Goal: Book appointment/travel/reservation

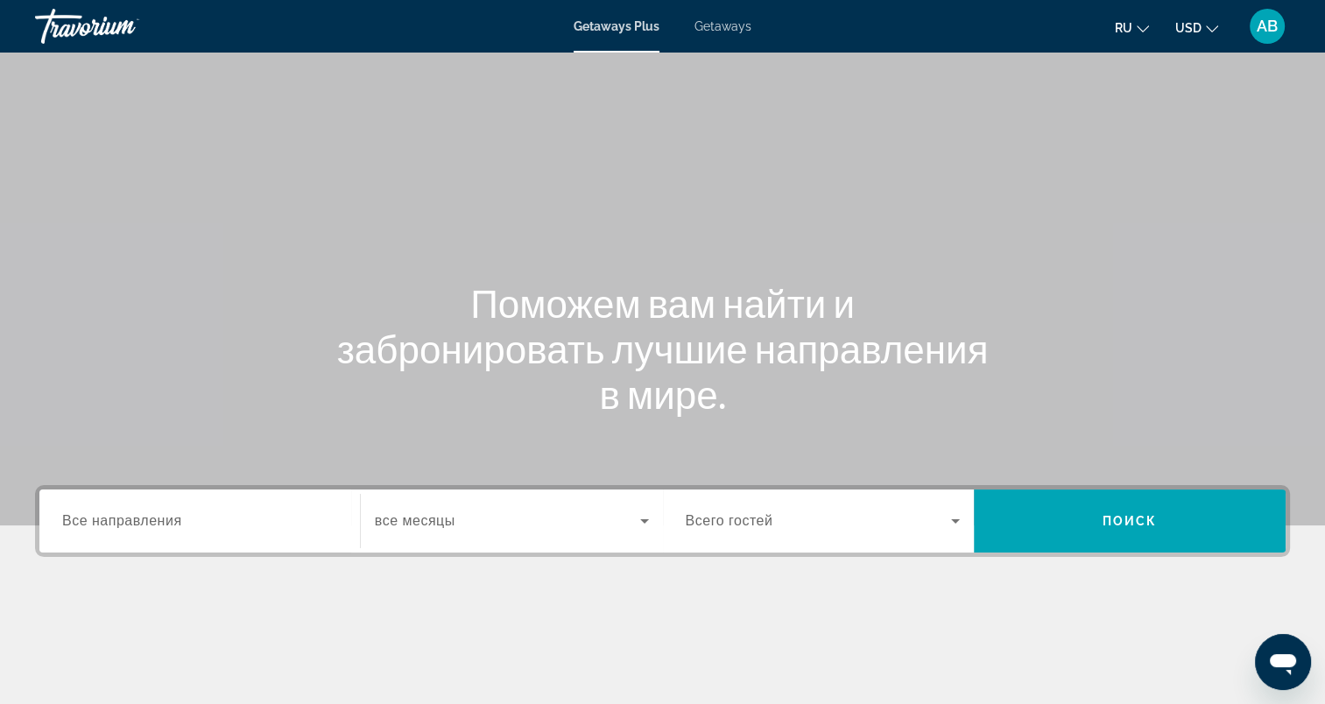
click at [1258, 28] on span "AB" at bounding box center [1267, 27] width 21 height 18
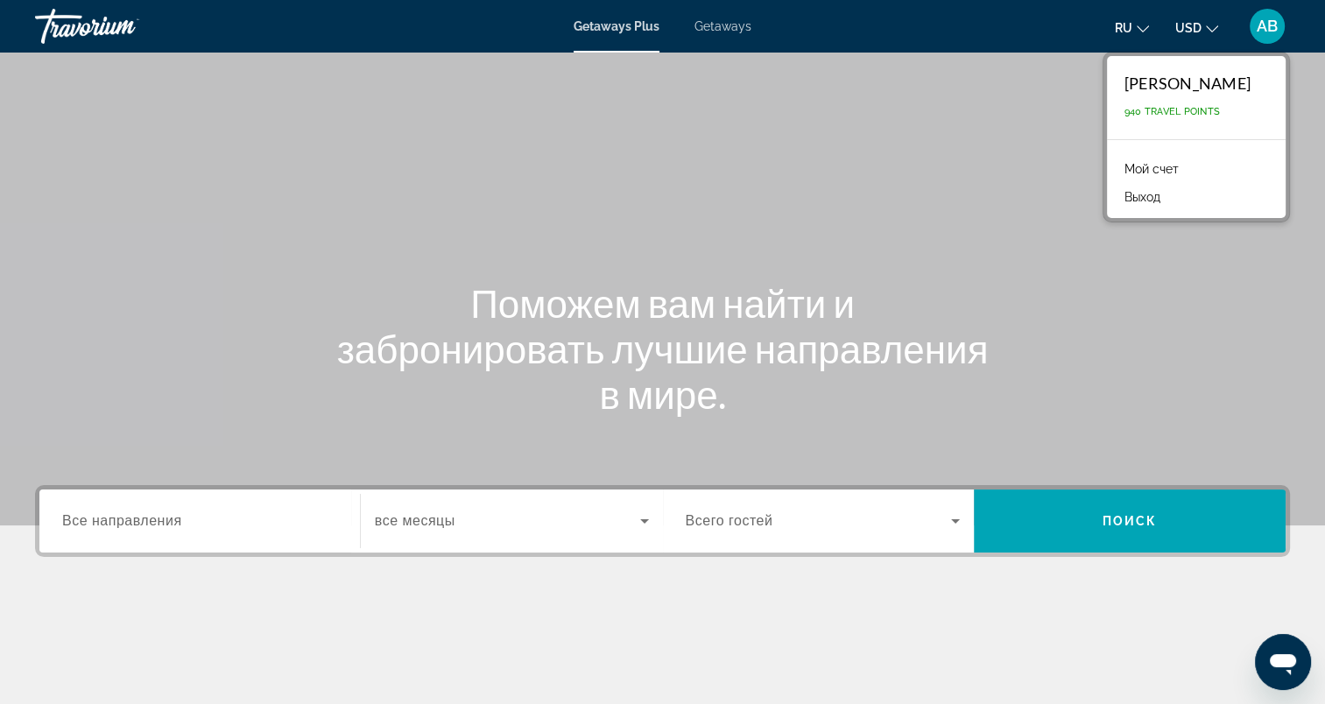
click at [1188, 173] on link "Мой счет" at bounding box center [1152, 169] width 72 height 23
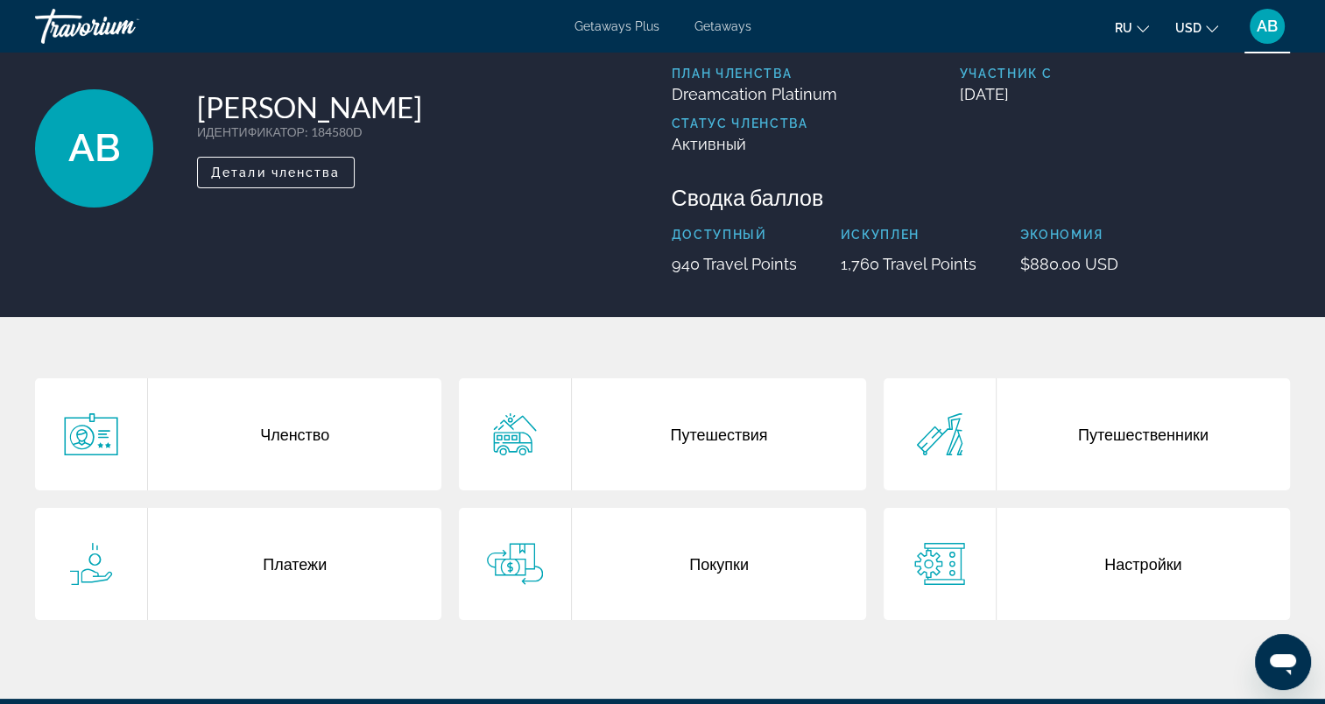
scroll to position [75, 0]
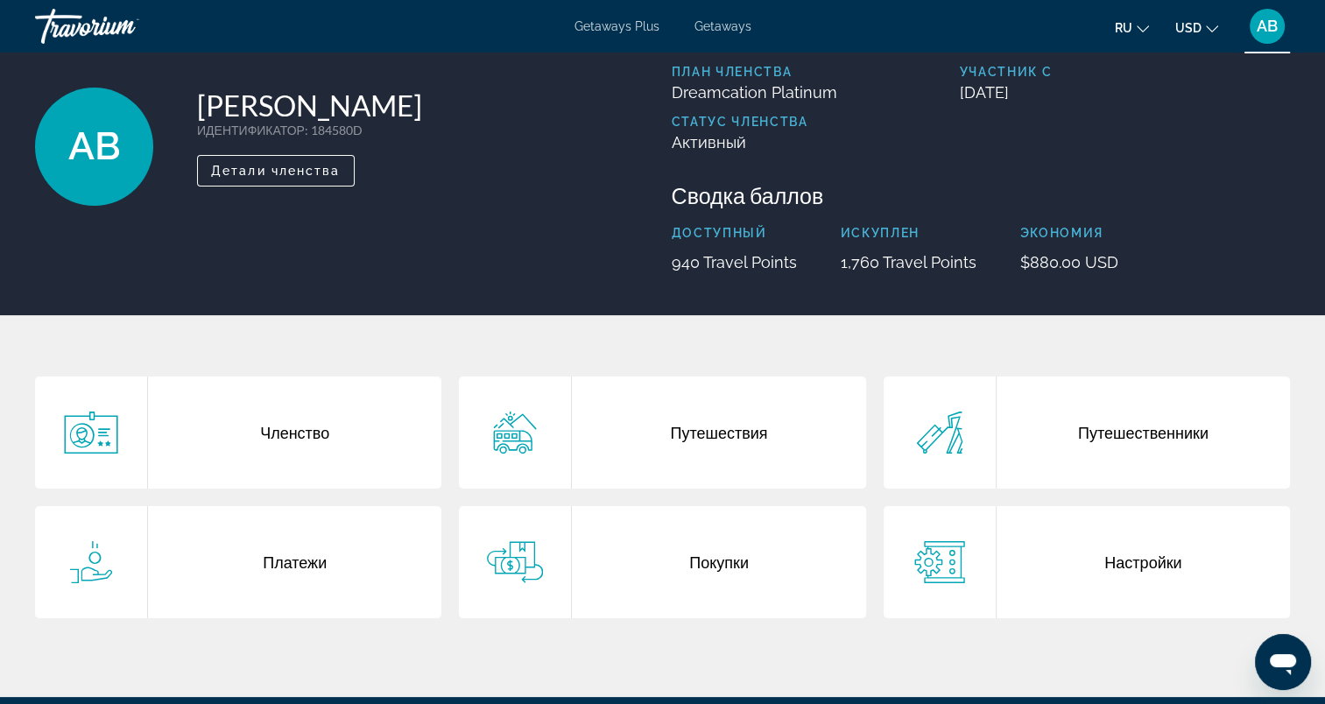
click at [753, 435] on div "Путешествия" at bounding box center [718, 433] width 293 height 112
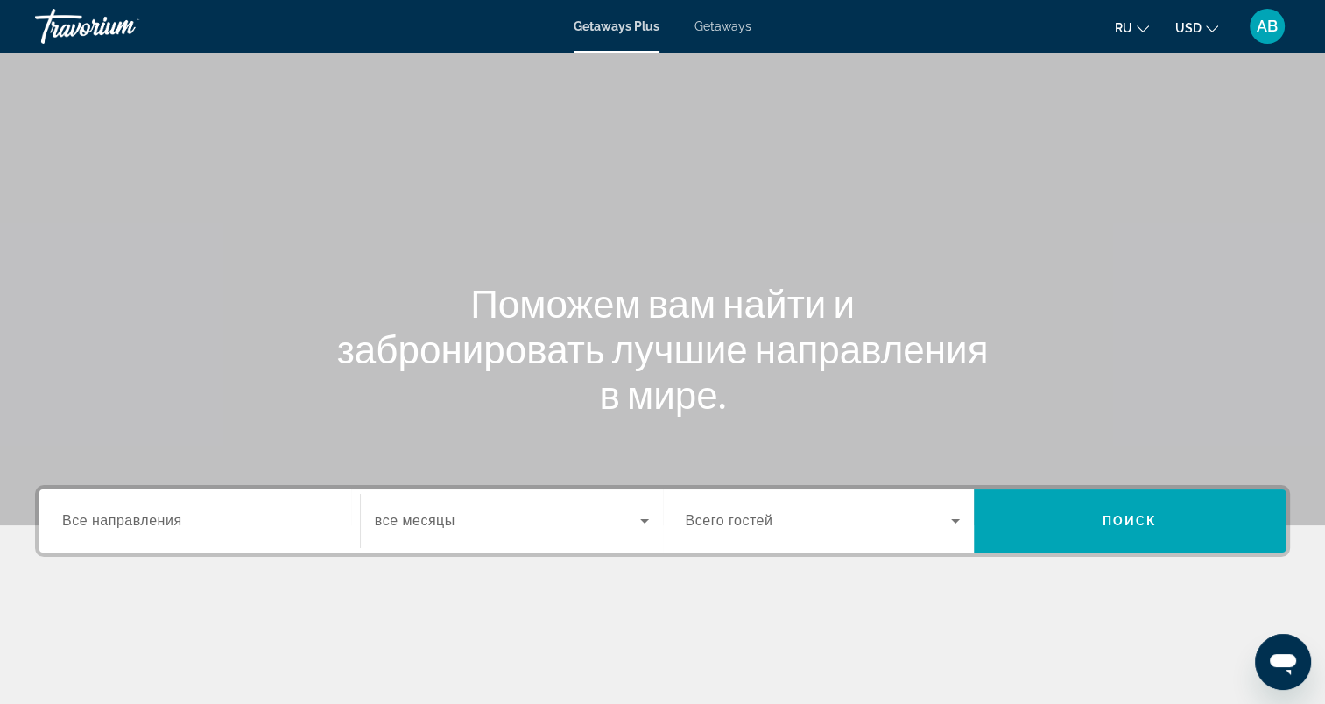
click at [644, 521] on icon "Search widget" at bounding box center [644, 521] width 9 height 4
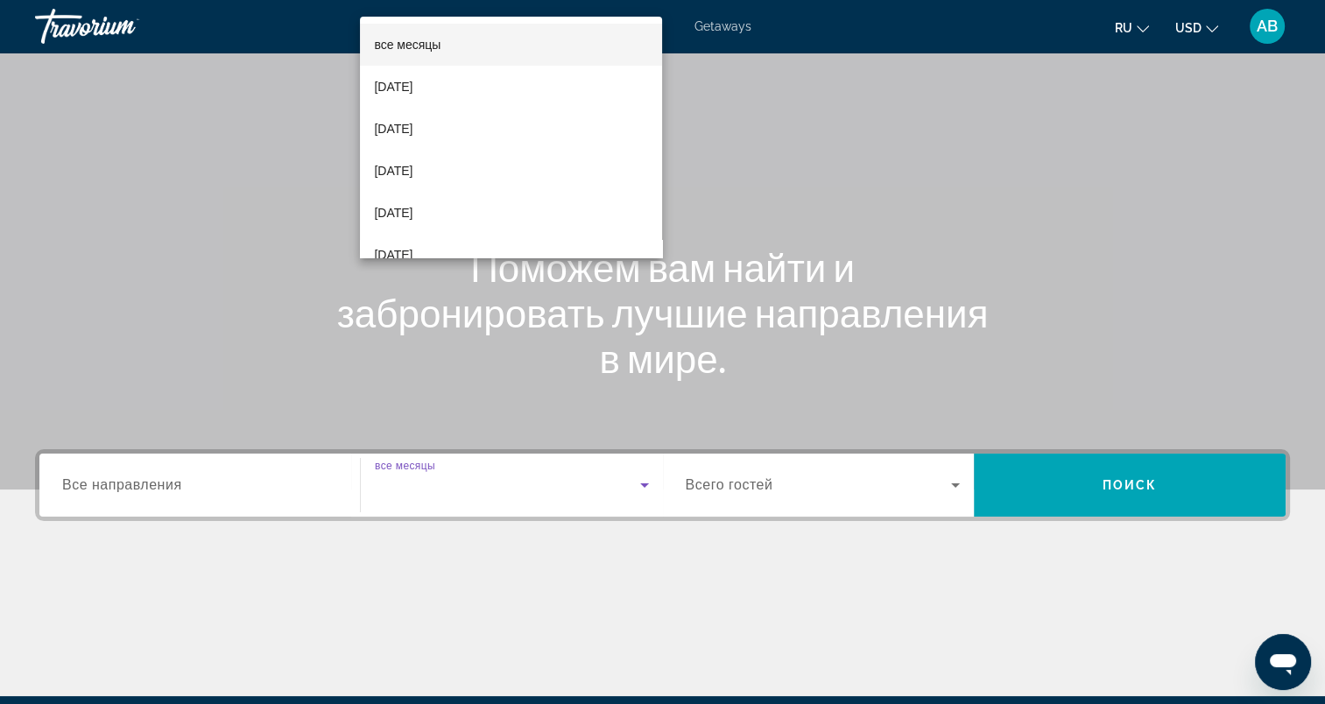
scroll to position [242, 0]
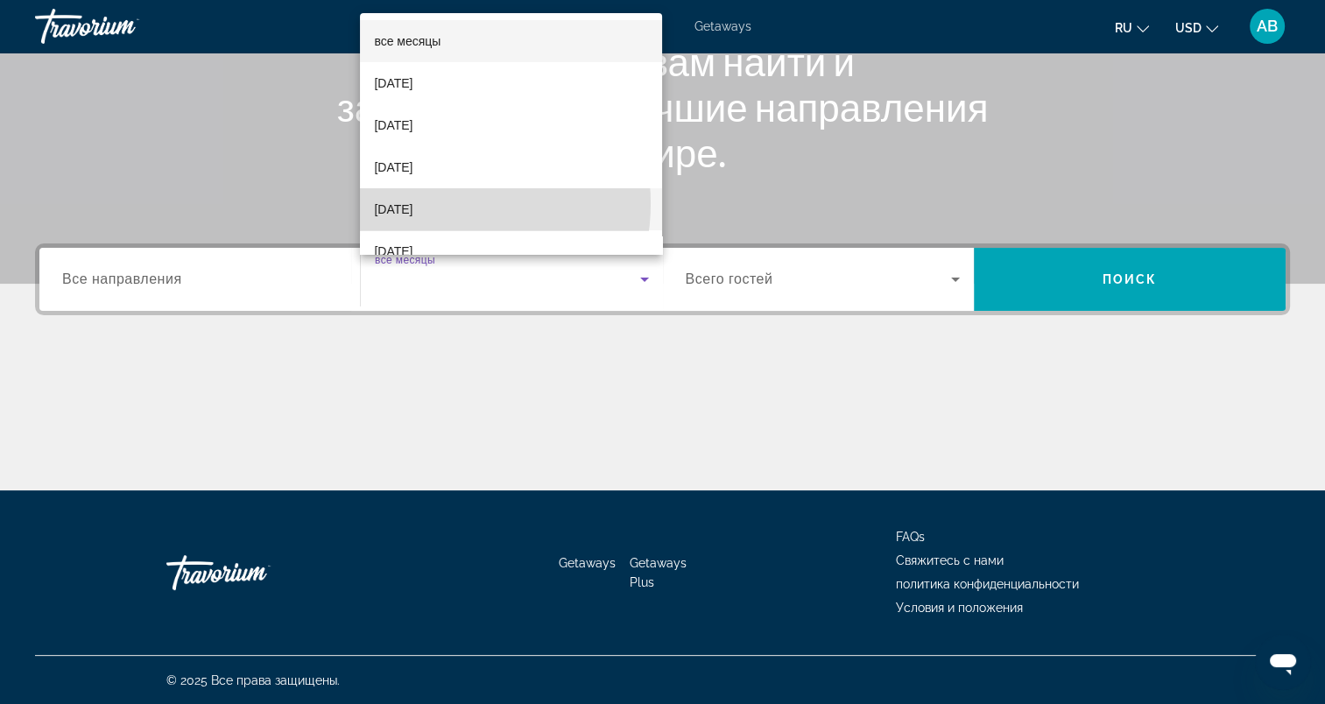
click at [413, 203] on span "[DATE]" at bounding box center [393, 209] width 39 height 21
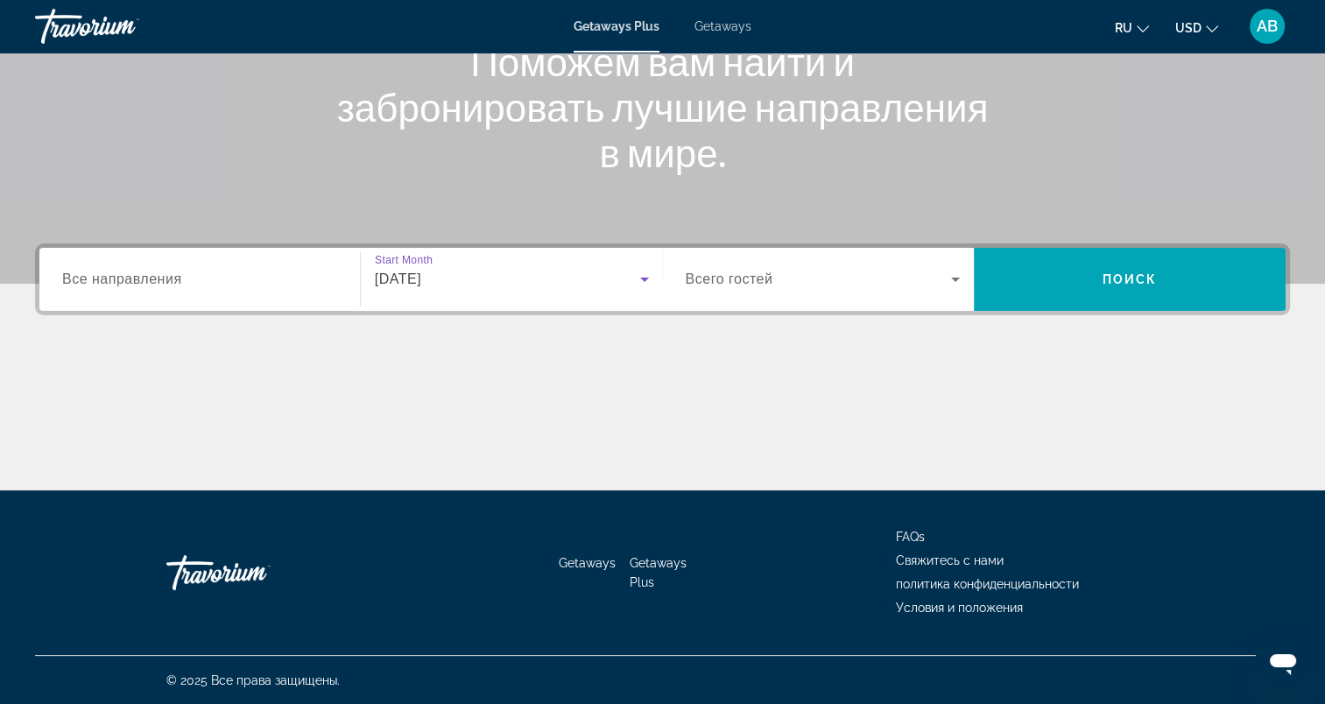
click at [957, 269] on icon "Search widget" at bounding box center [955, 279] width 21 height 21
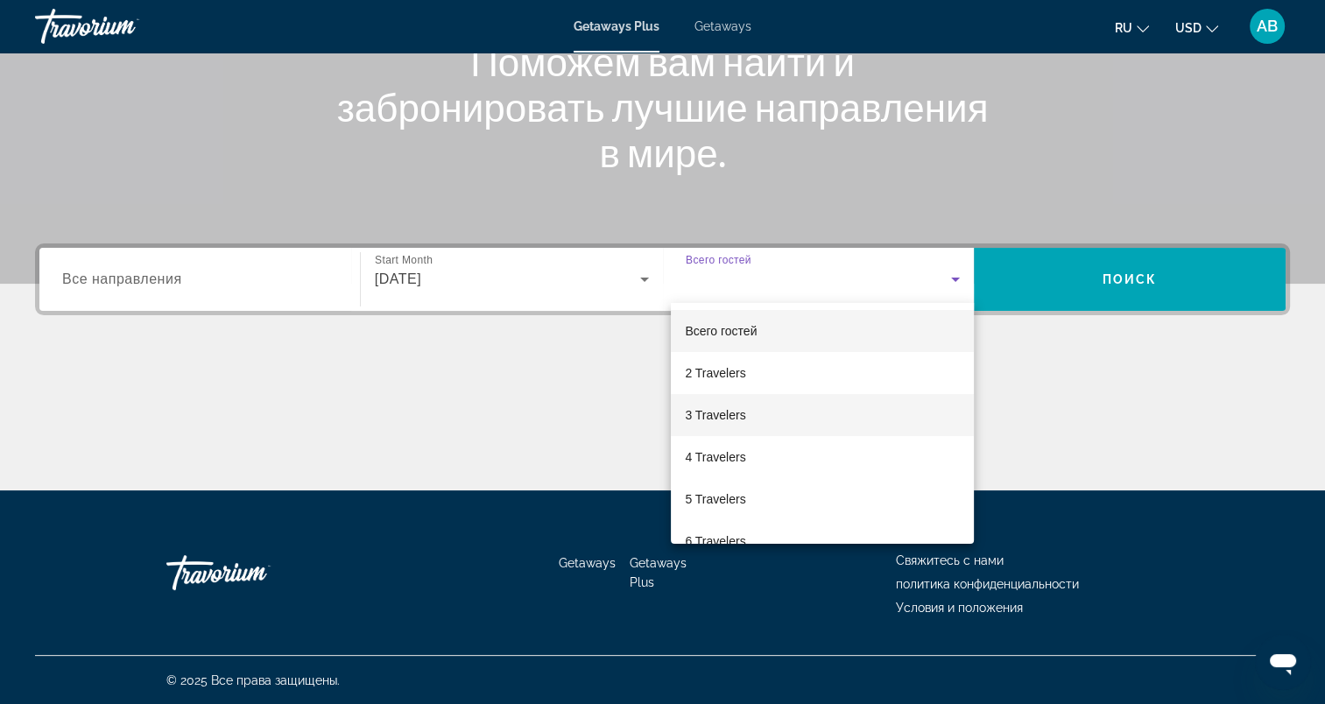
click at [748, 421] on mat-option "3 Travelers" at bounding box center [822, 415] width 303 height 42
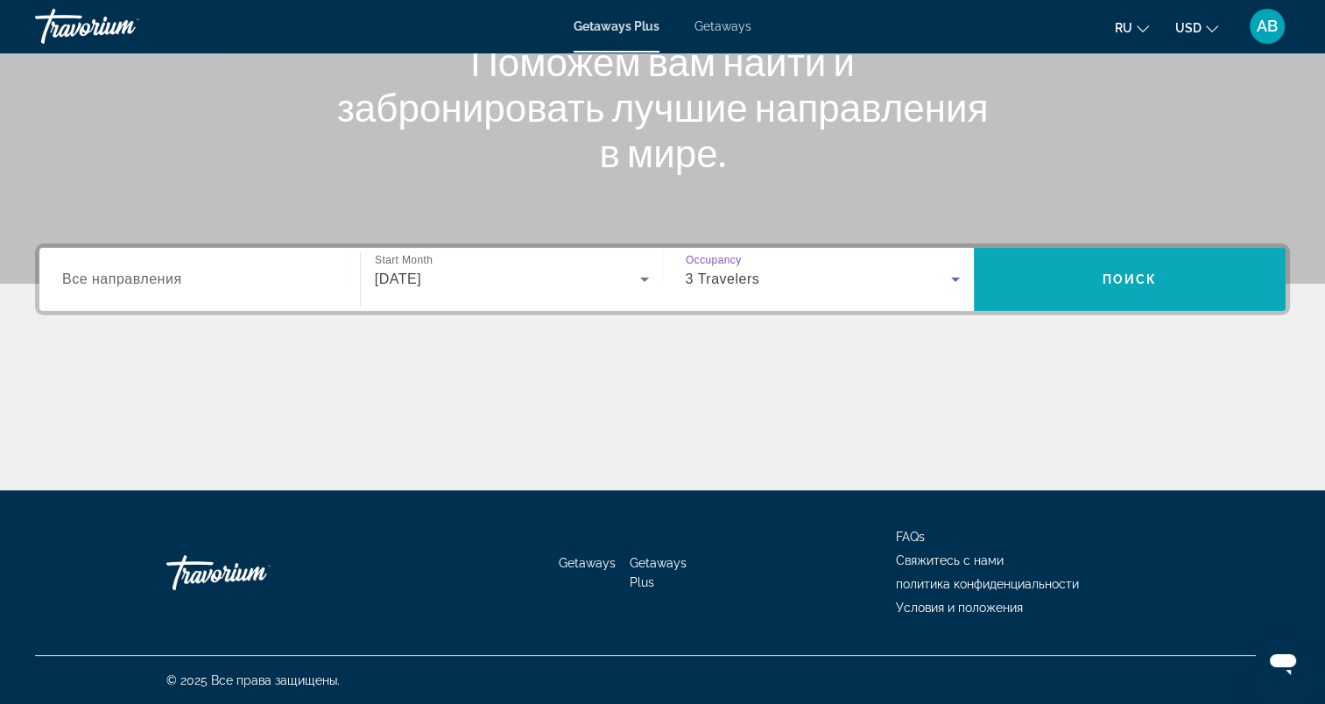
click at [1119, 277] on span "Поиск" at bounding box center [1130, 279] width 55 height 14
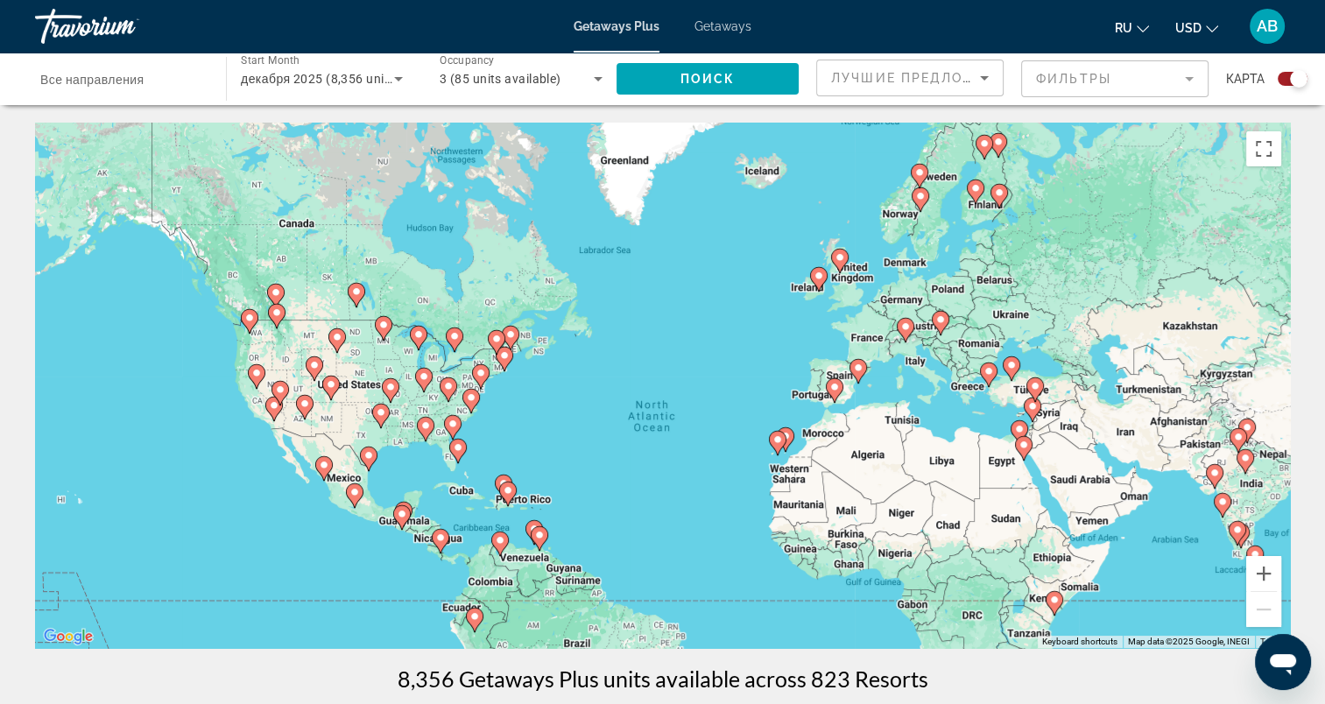
click at [144, 74] on span "Все направления" at bounding box center [92, 80] width 104 height 14
click at [144, 74] on input "Destination Все направления" at bounding box center [121, 79] width 163 height 21
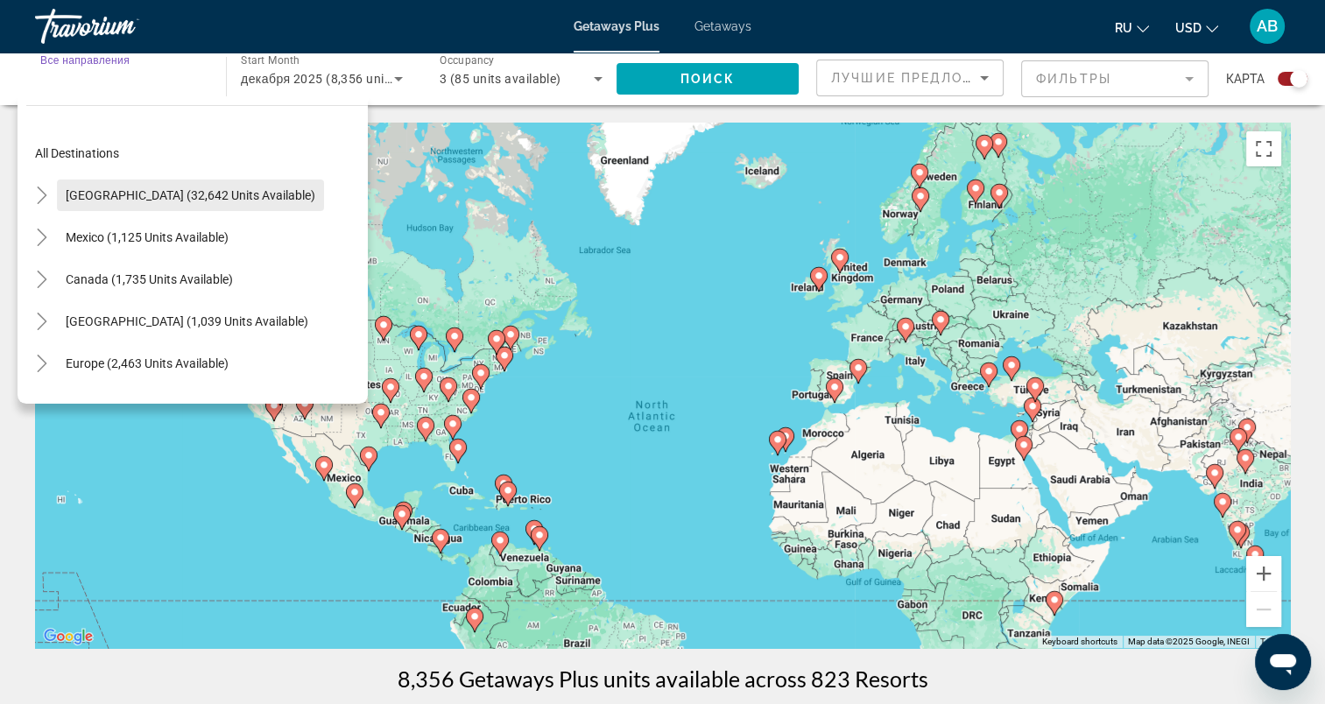
click at [187, 203] on span "Search widget" at bounding box center [190, 195] width 267 height 42
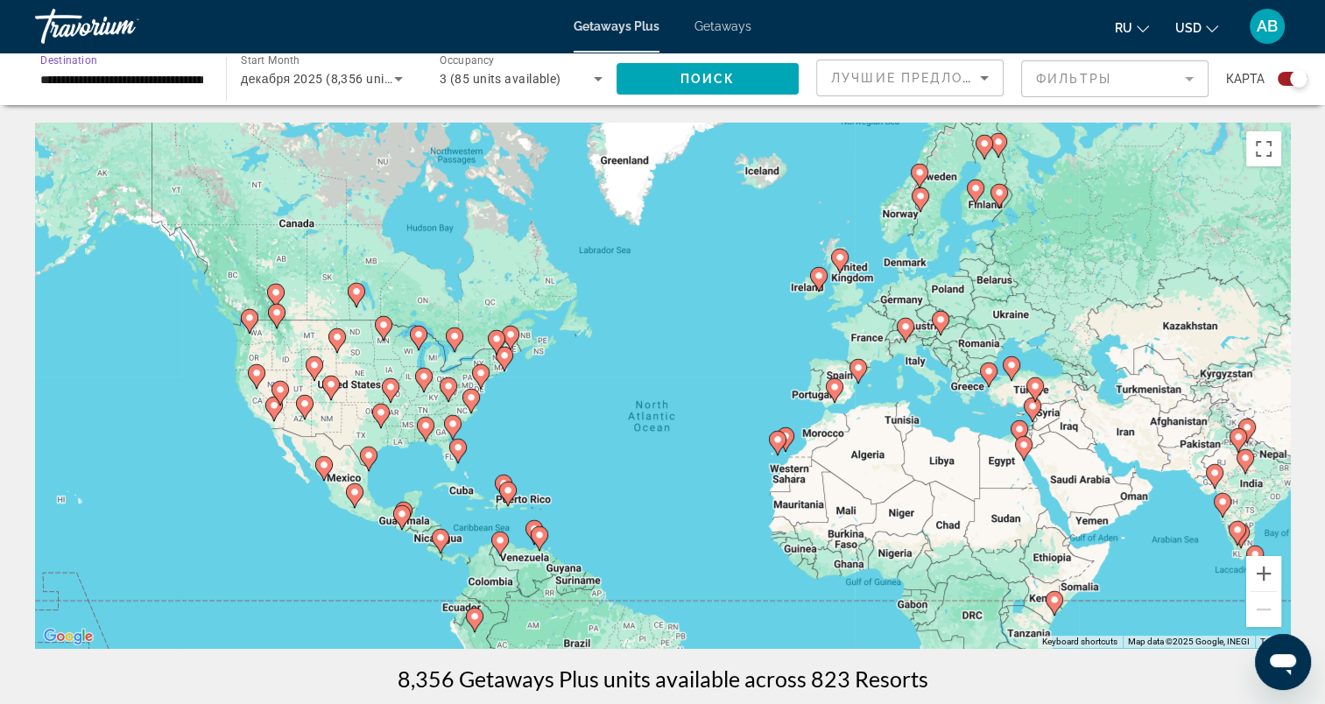
click at [180, 77] on input "**********" at bounding box center [121, 79] width 163 height 21
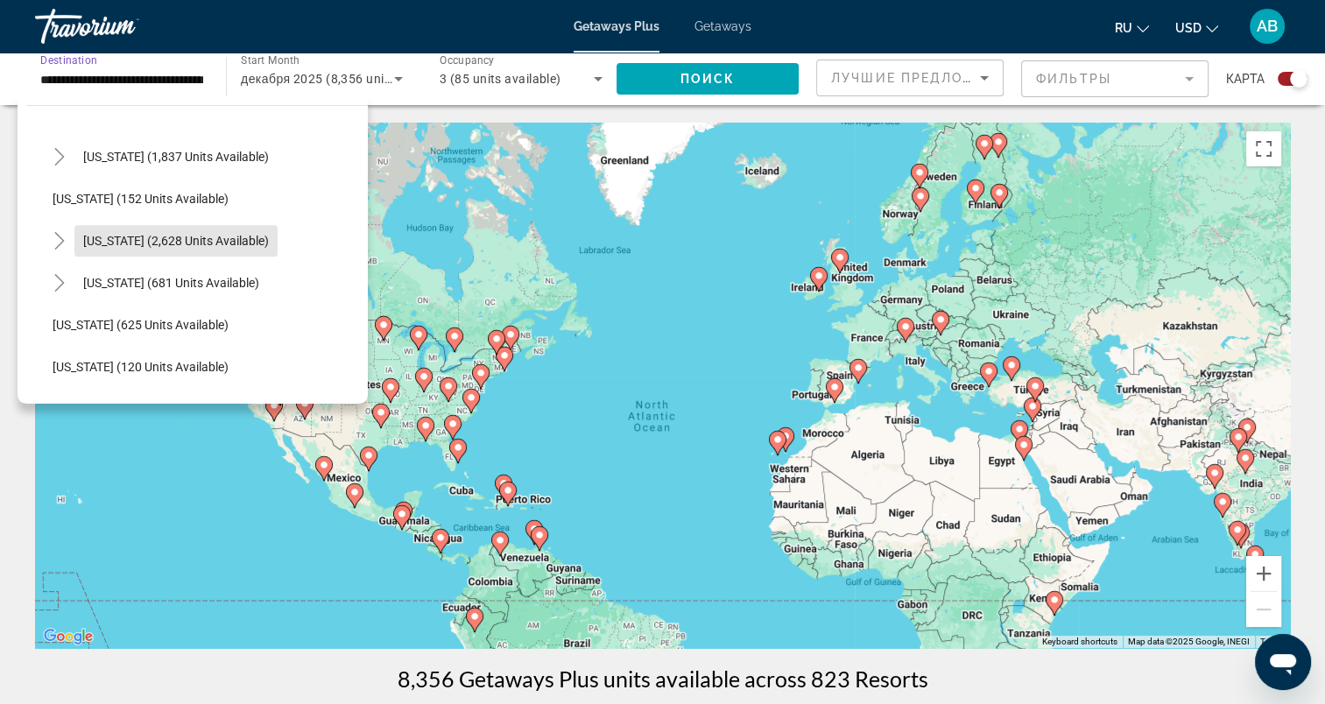
scroll to position [838, 0]
click at [59, 243] on icon "Toggle Nevada (2,628 units available)" at bounding box center [59, 240] width 10 height 18
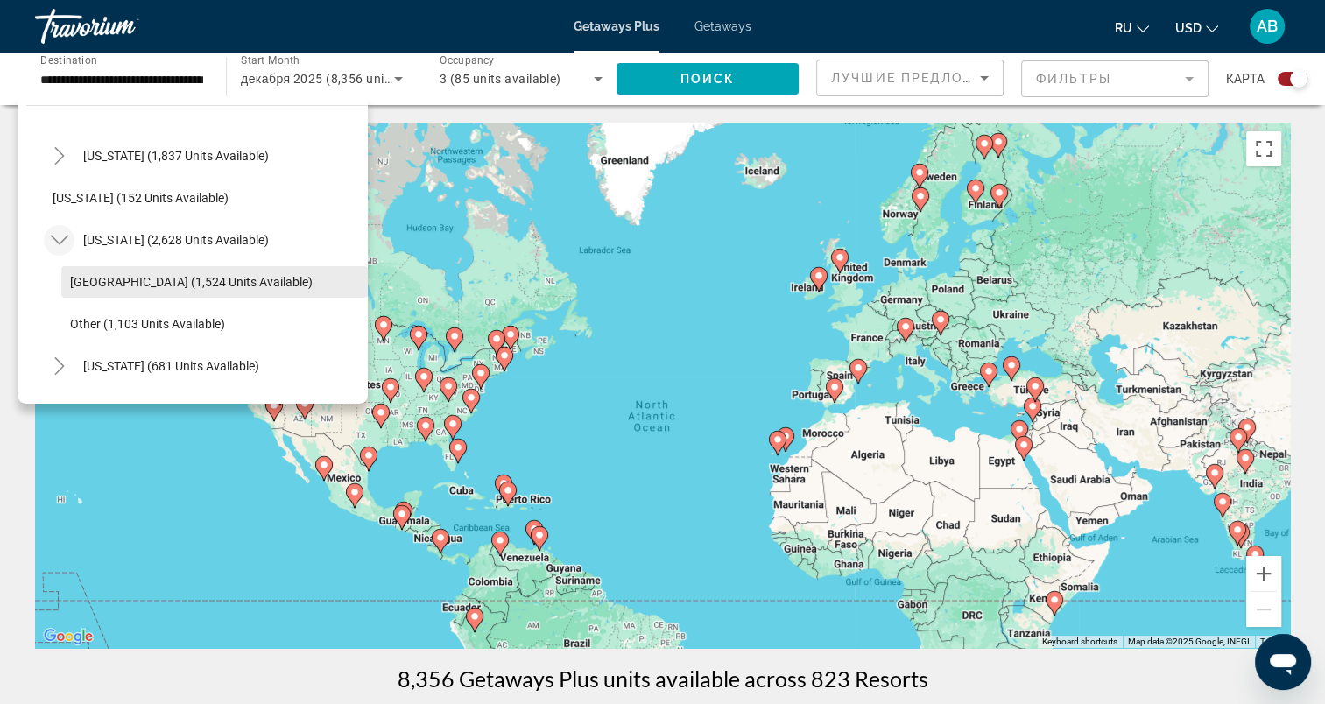
click at [153, 281] on span "[GEOGRAPHIC_DATA] (1,524 units available)" at bounding box center [191, 282] width 243 height 14
type input "**********"
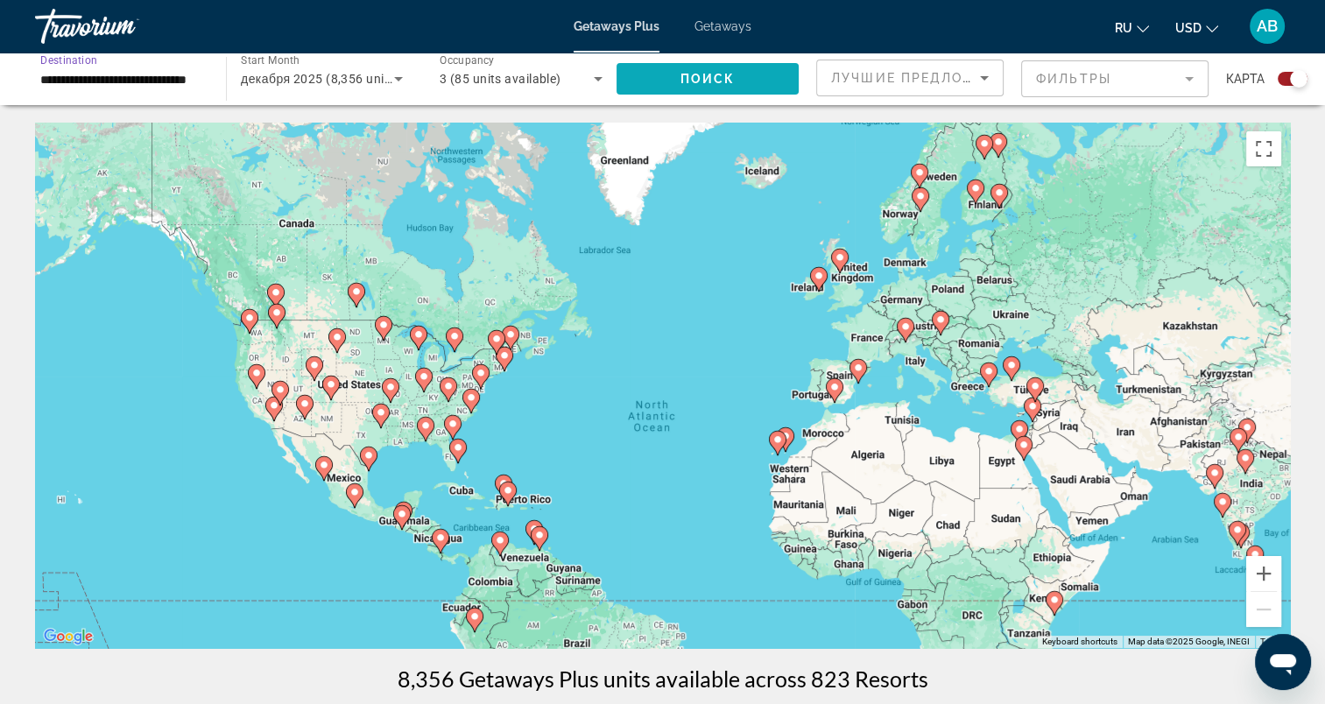
click at [691, 82] on span "Поиск" at bounding box center [708, 79] width 55 height 14
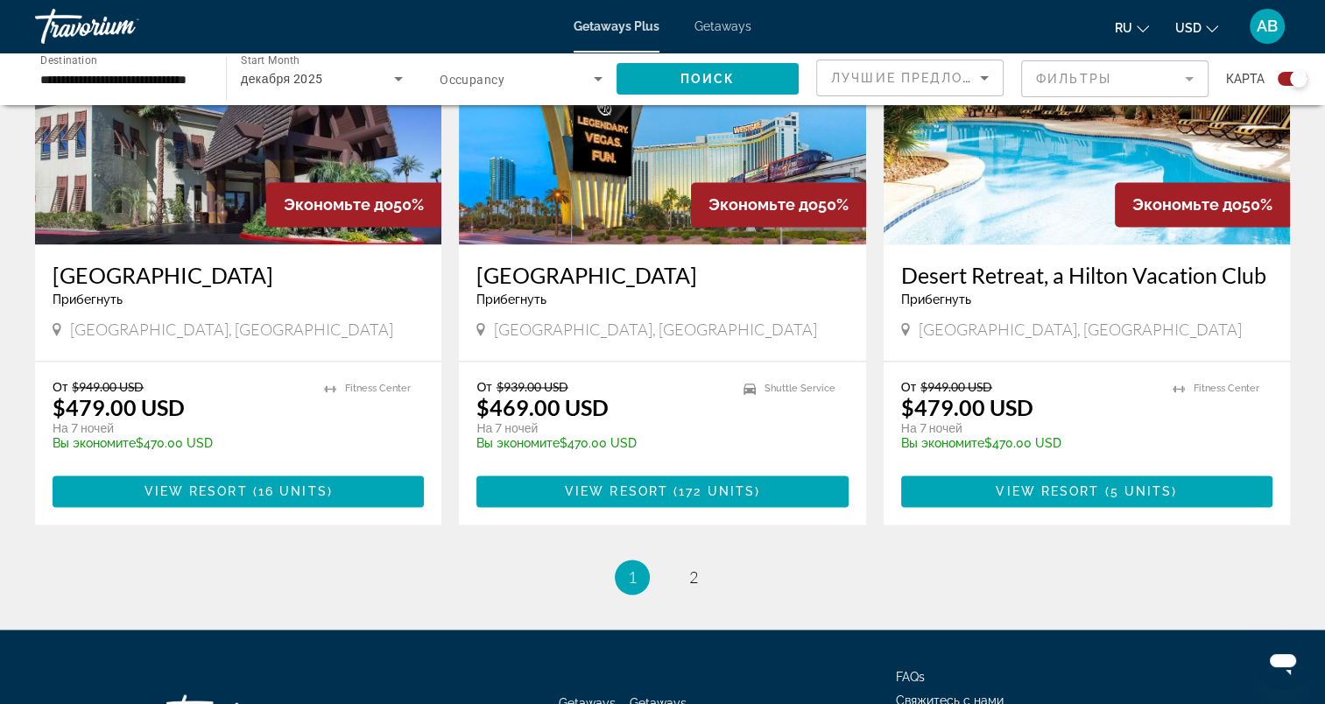
scroll to position [2648, 0]
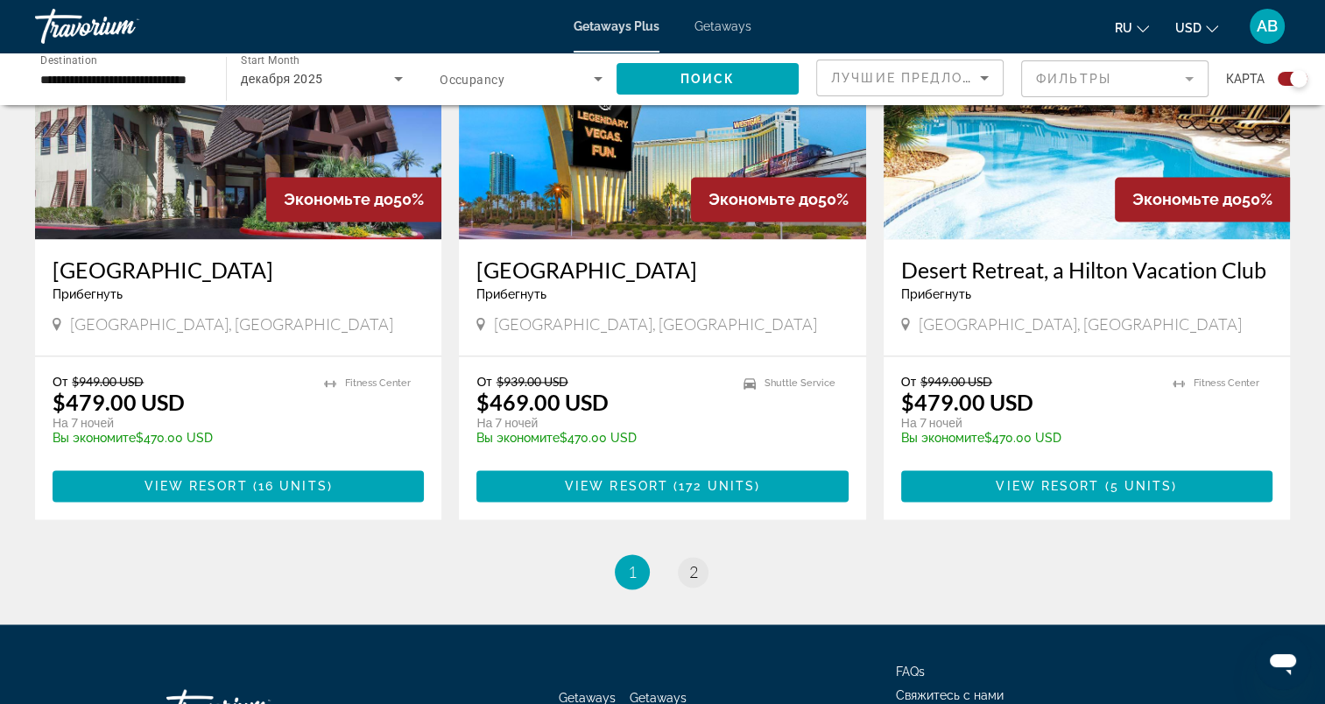
click at [689, 562] on span "2" at bounding box center [693, 571] width 9 height 19
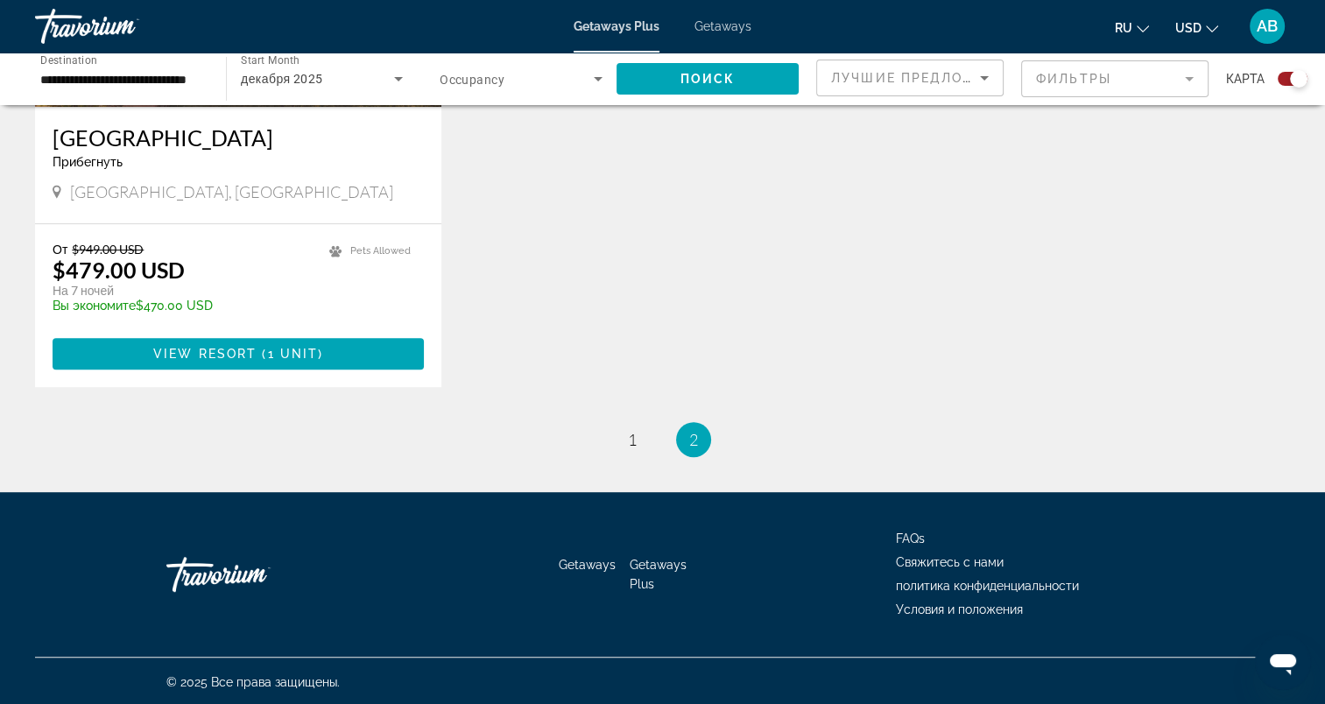
scroll to position [885, 0]
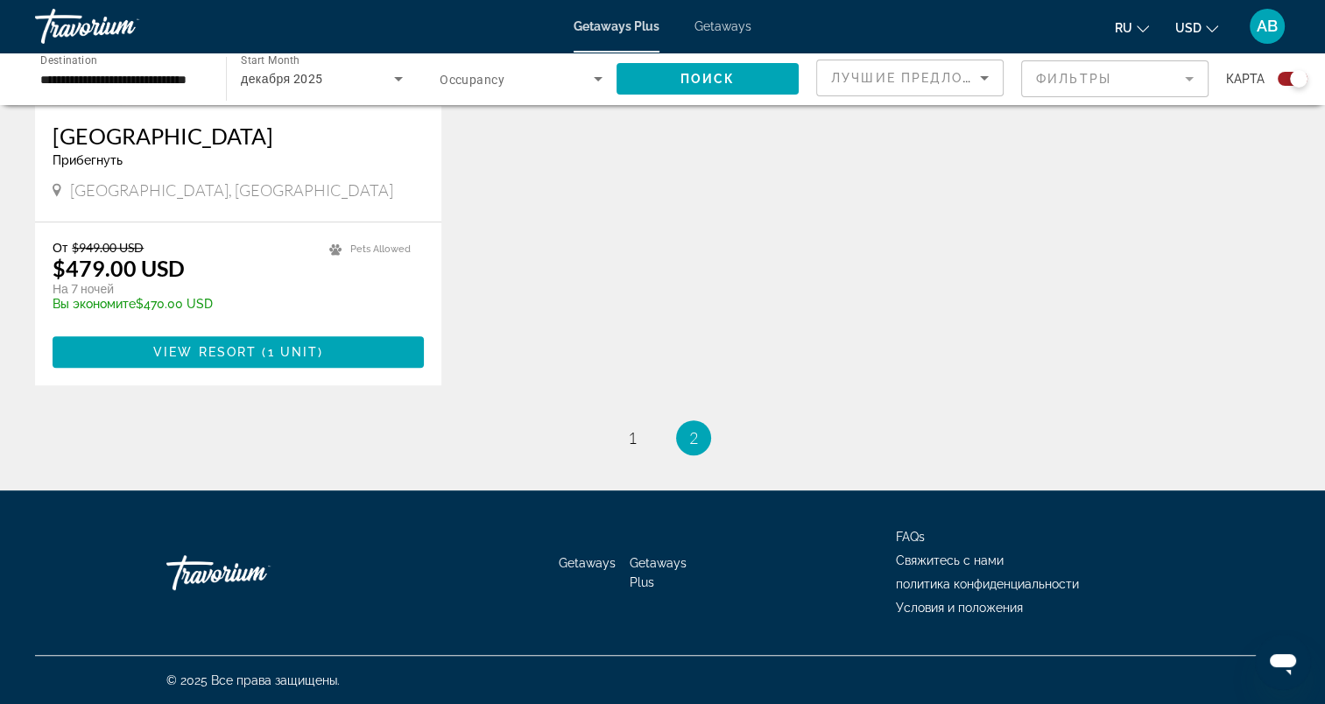
click at [617, 435] on link "page 1" at bounding box center [632, 438] width 31 height 31
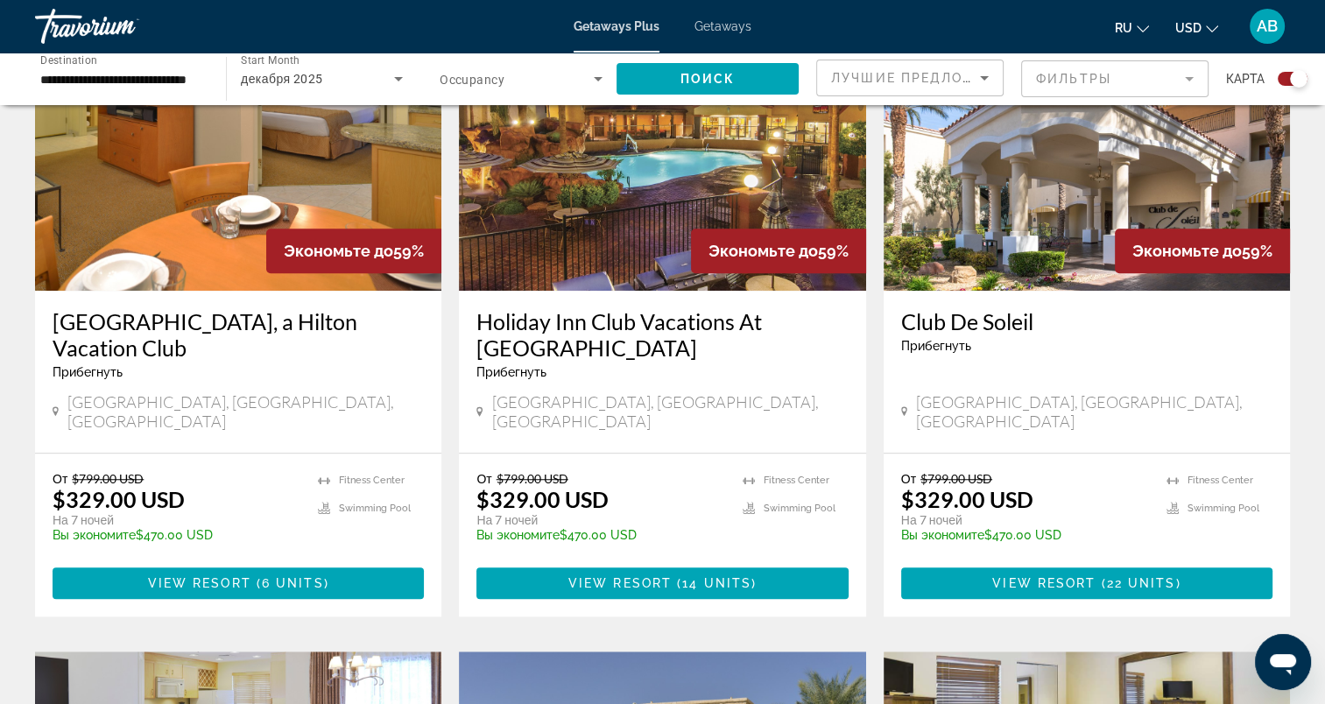
scroll to position [1327, 0]
